Goal: Information Seeking & Learning: Learn about a topic

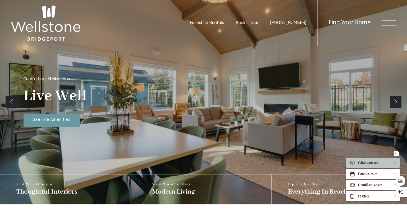
scroll to position [88, 0]
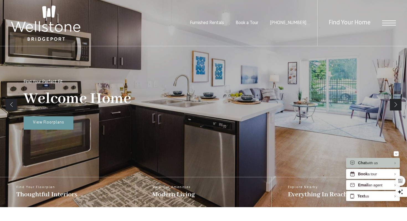
click at [383, 23] on span "Open Menu" at bounding box center [389, 22] width 14 height 5
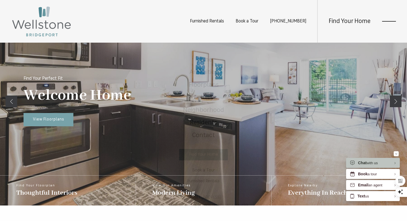
scroll to position [0, 0]
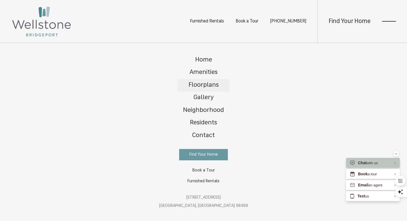
click at [210, 85] on span "Floorplans" at bounding box center [204, 85] width 30 height 6
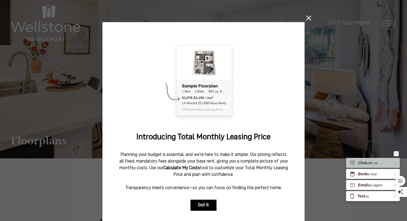
click at [197, 205] on button "Got it" at bounding box center [204, 205] width 26 height 11
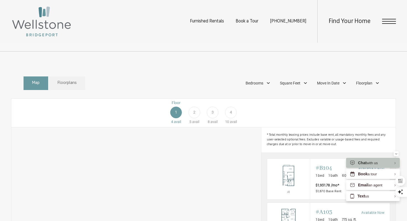
scroll to position [243, 0]
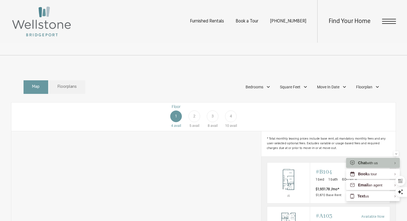
click at [176, 124] on div "Floor 1 4 avail Floor 2 5 avail Floor 3 8 avail Floor 4 10 avail" at bounding box center [359, 116] width 384 height 25
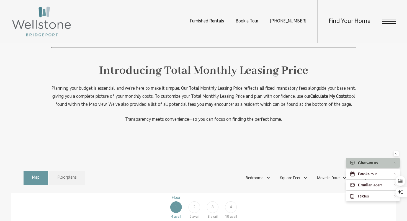
scroll to position [161, 0]
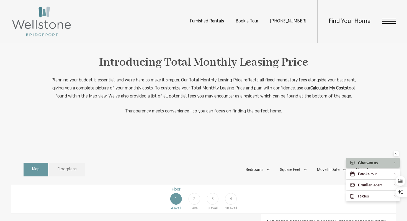
click at [73, 173] on span "Floorplans" at bounding box center [67, 169] width 19 height 6
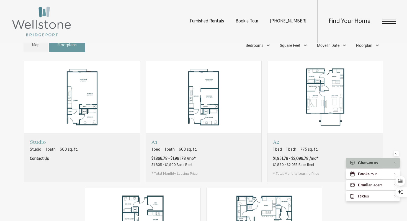
scroll to position [285, 0]
click at [129, 133] on img "View floorplan Studio" at bounding box center [81, 97] width 115 height 73
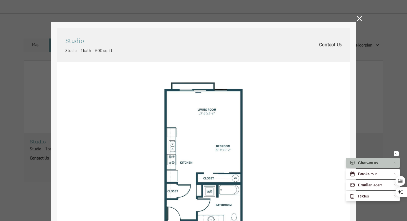
click at [359, 16] on div "Studio Studio 1 bath 600 sq. ft. Contact Us 2D 3D" at bounding box center [203, 110] width 407 height 221
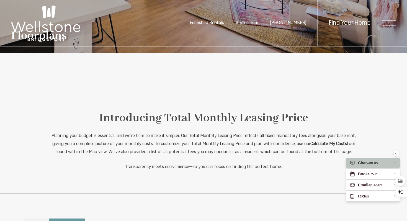
scroll to position [0, 0]
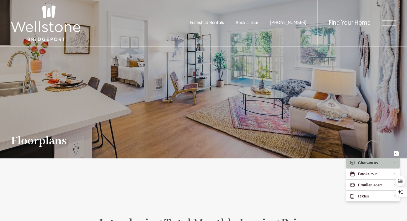
click at [395, 24] on span "Open Menu" at bounding box center [389, 22] width 14 height 5
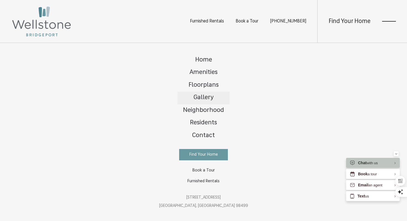
click at [192, 97] on link "Gallery" at bounding box center [204, 98] width 52 height 13
